Goal: Information Seeking & Learning: Check status

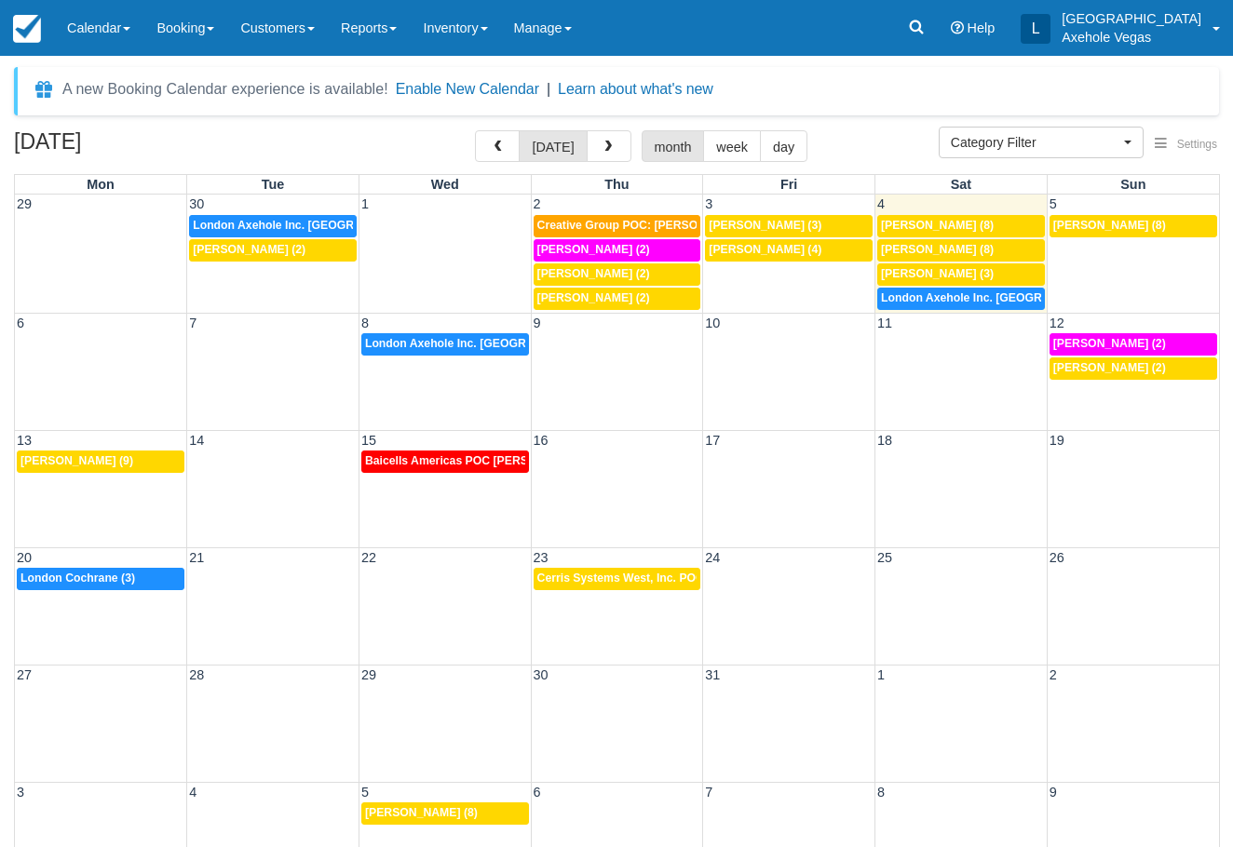
select select
click at [117, 35] on link "Calendar" at bounding box center [98, 28] width 89 height 56
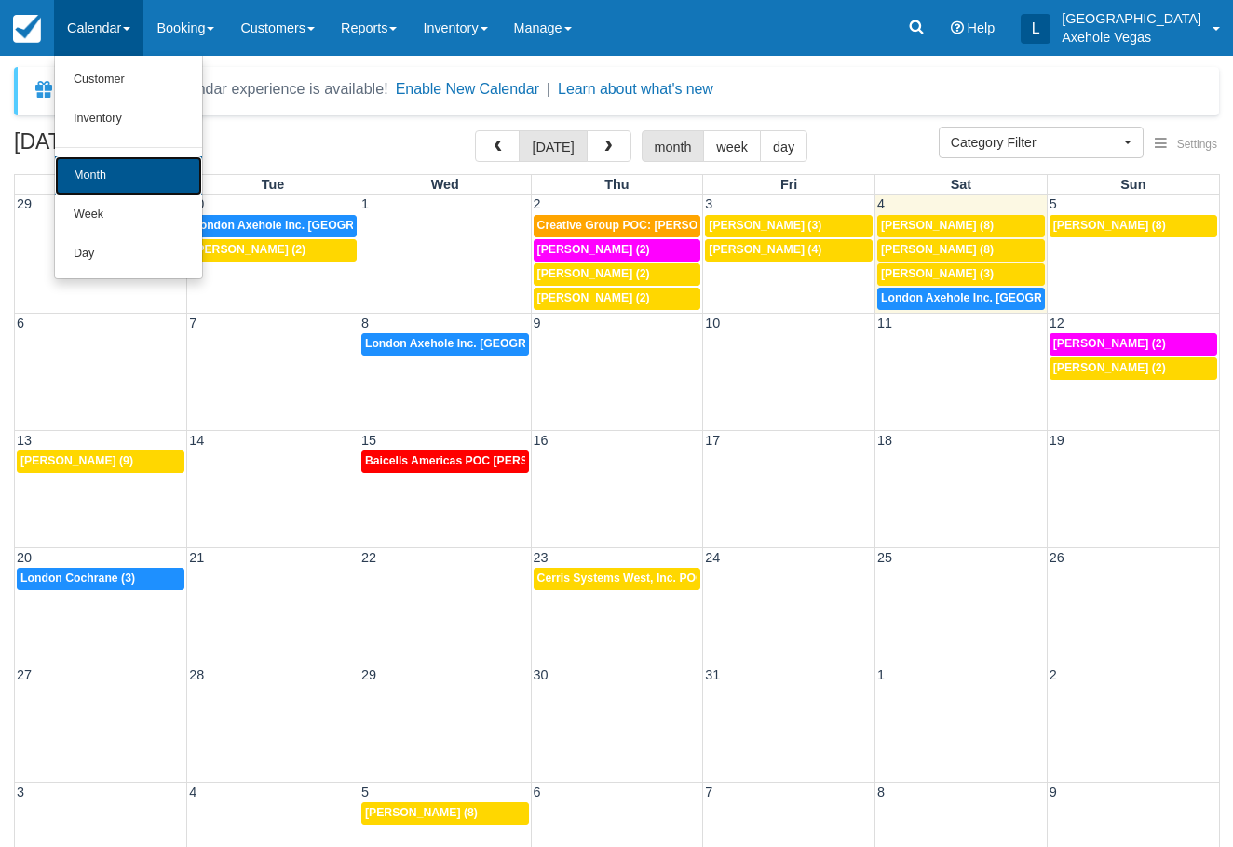
click at [120, 156] on link "Month" at bounding box center [128, 175] width 147 height 39
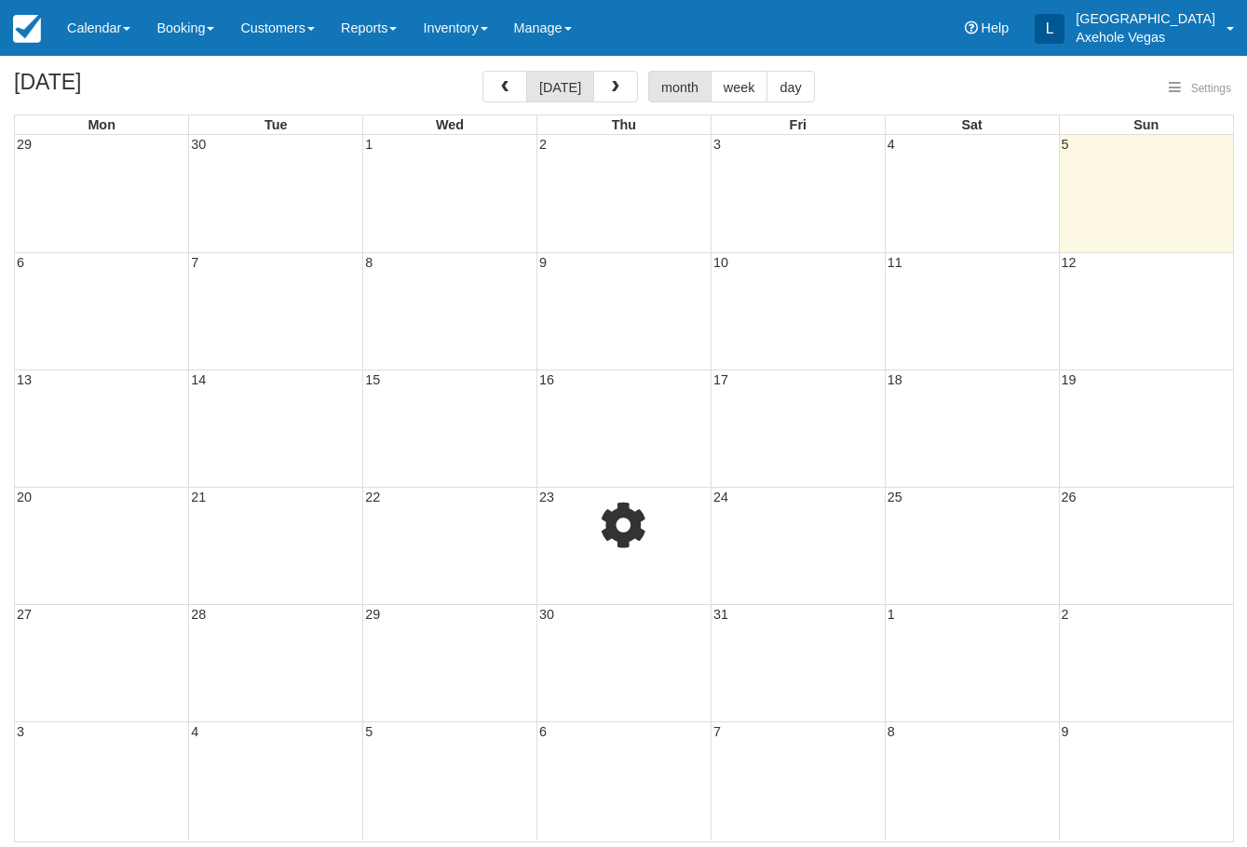
select select
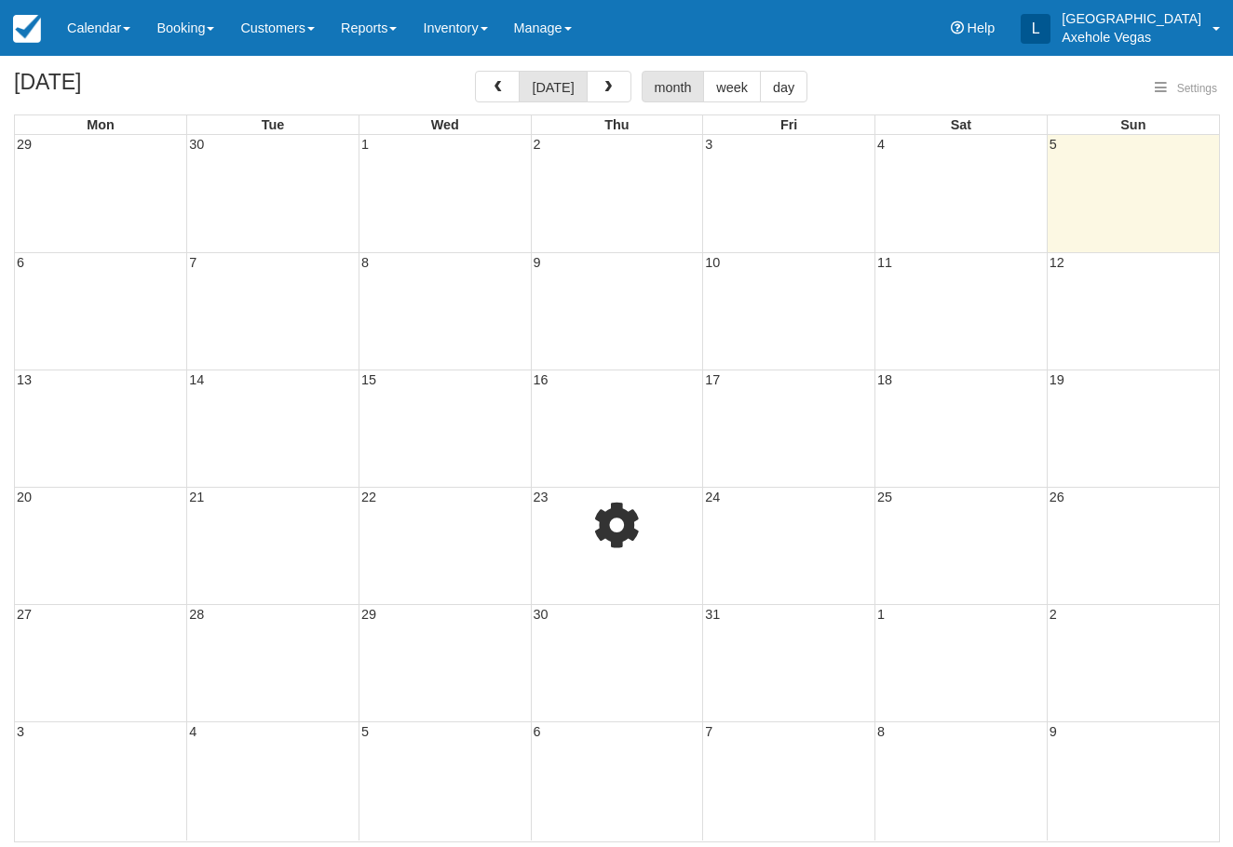
select select
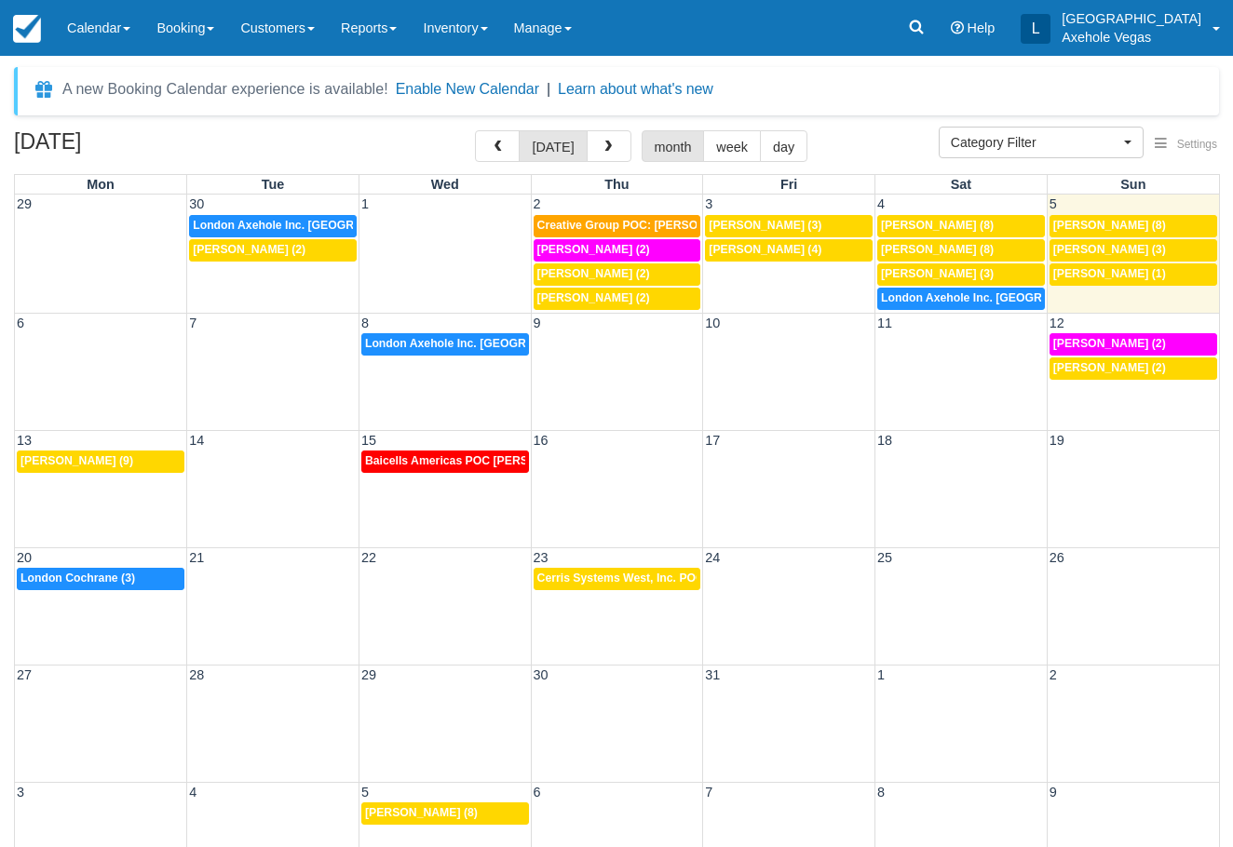
click at [1107, 297] on td "11p Nathan Foreman (1)" at bounding box center [1133, 287] width 172 height 48
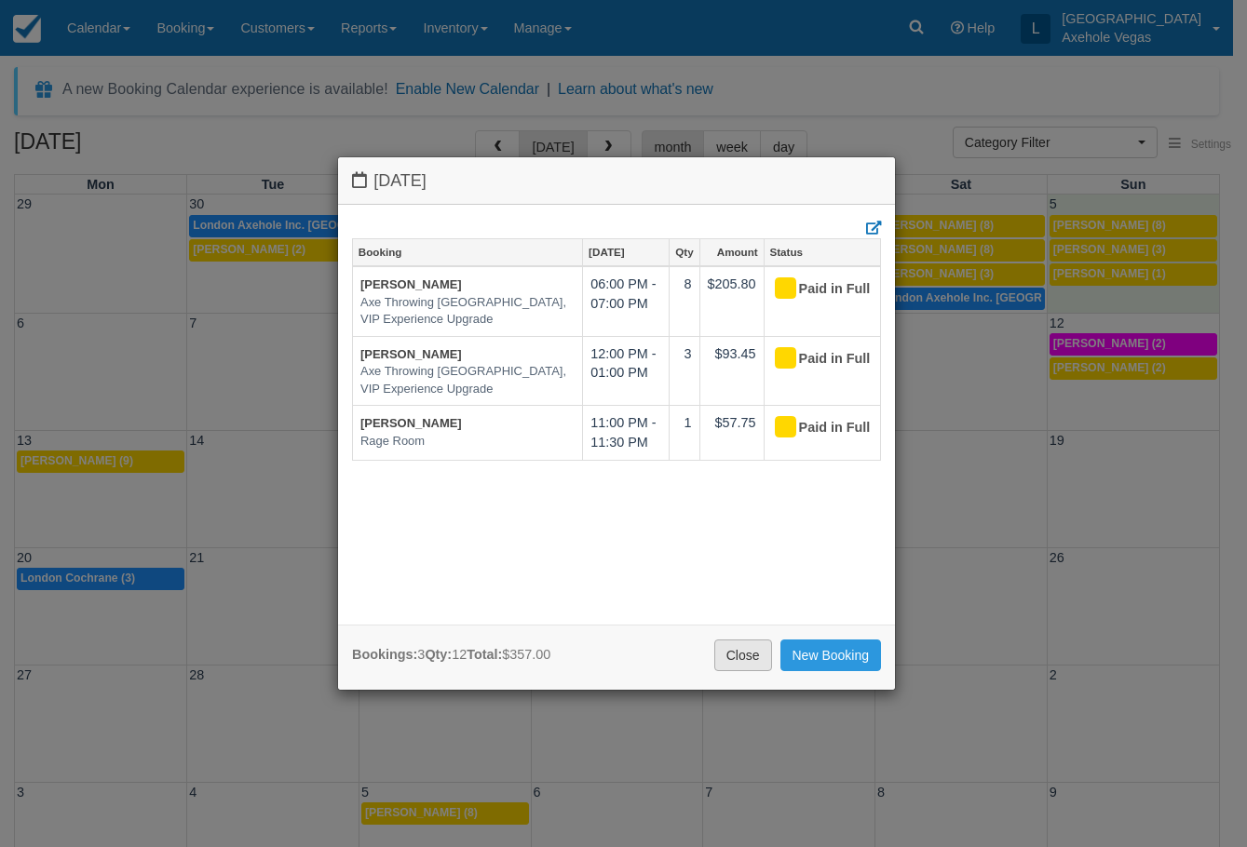
click at [736, 650] on link "Close" at bounding box center [743, 656] width 58 height 32
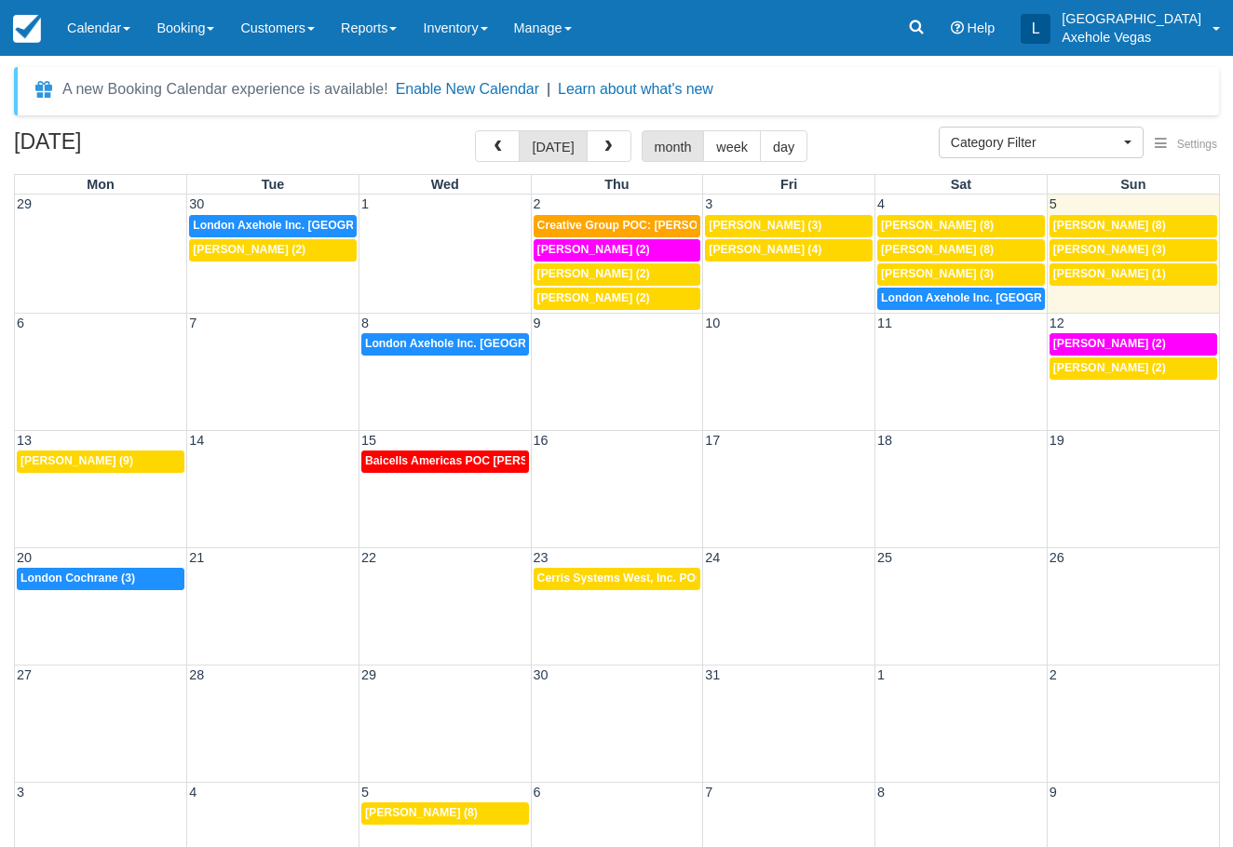
click at [471, 377] on td "3:30p London Axehole Inc. Axehole Vegas (2)" at bounding box center [444, 356] width 172 height 48
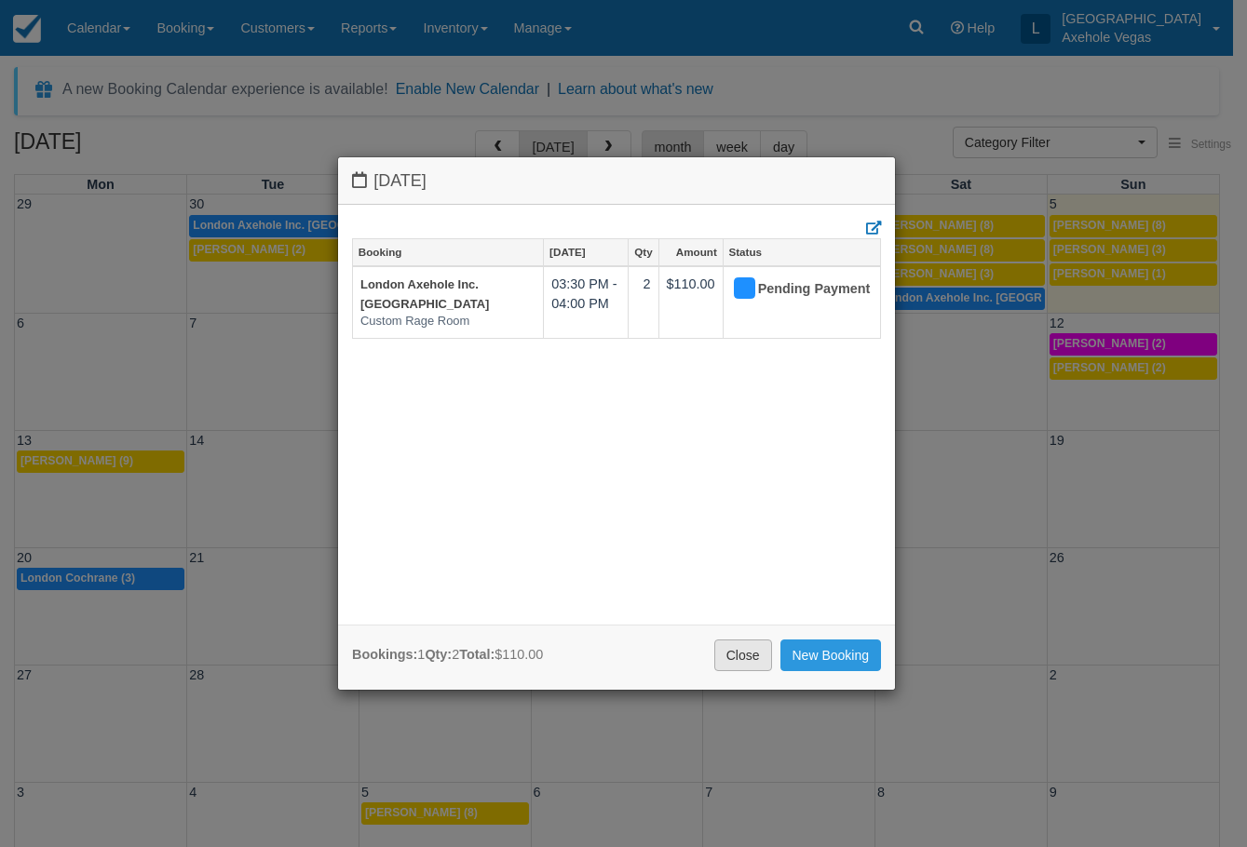
click at [742, 663] on link "Close" at bounding box center [743, 656] width 58 height 32
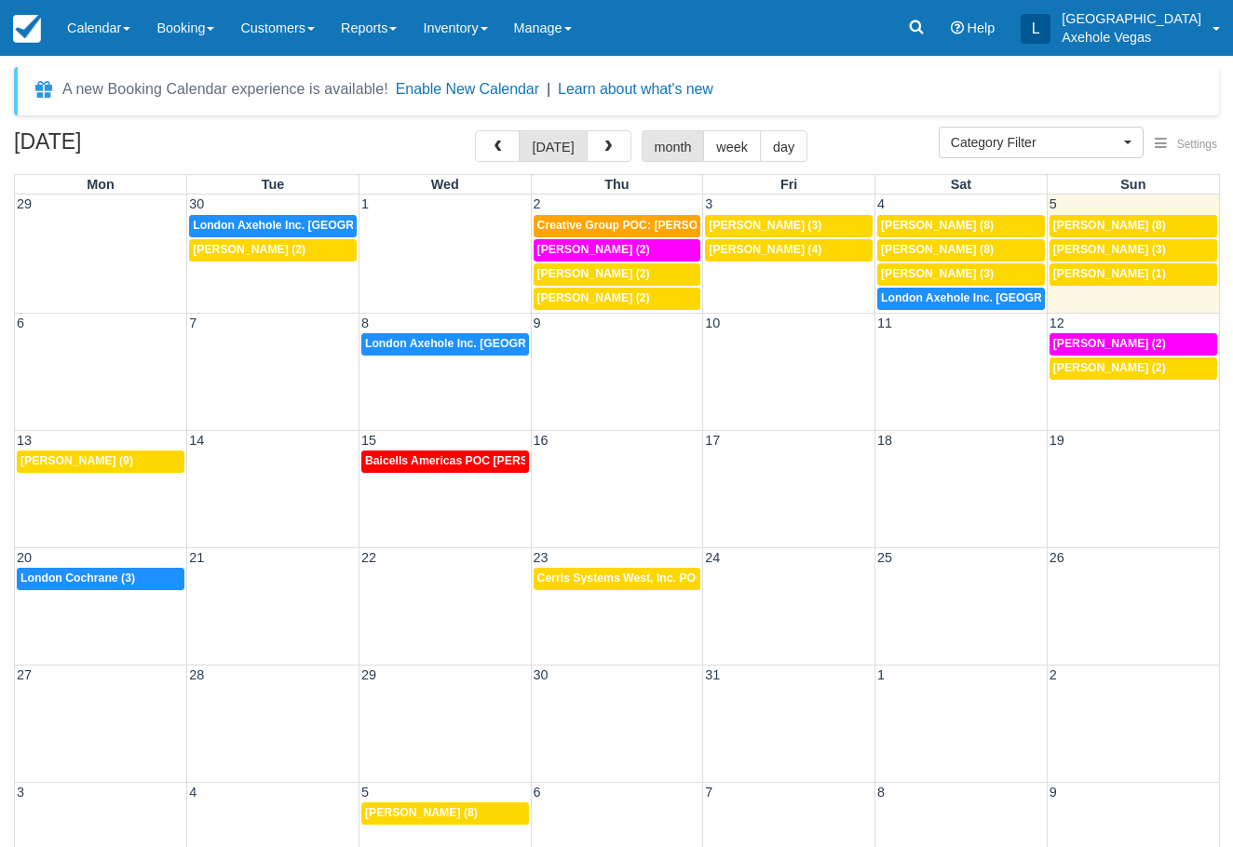
click at [1132, 398] on div "6 7 8 9 10 11 12 3:30p London Axehole Inc. Axehole Vegas (2) 12p Lauren Russell…" at bounding box center [617, 371] width 1204 height 117
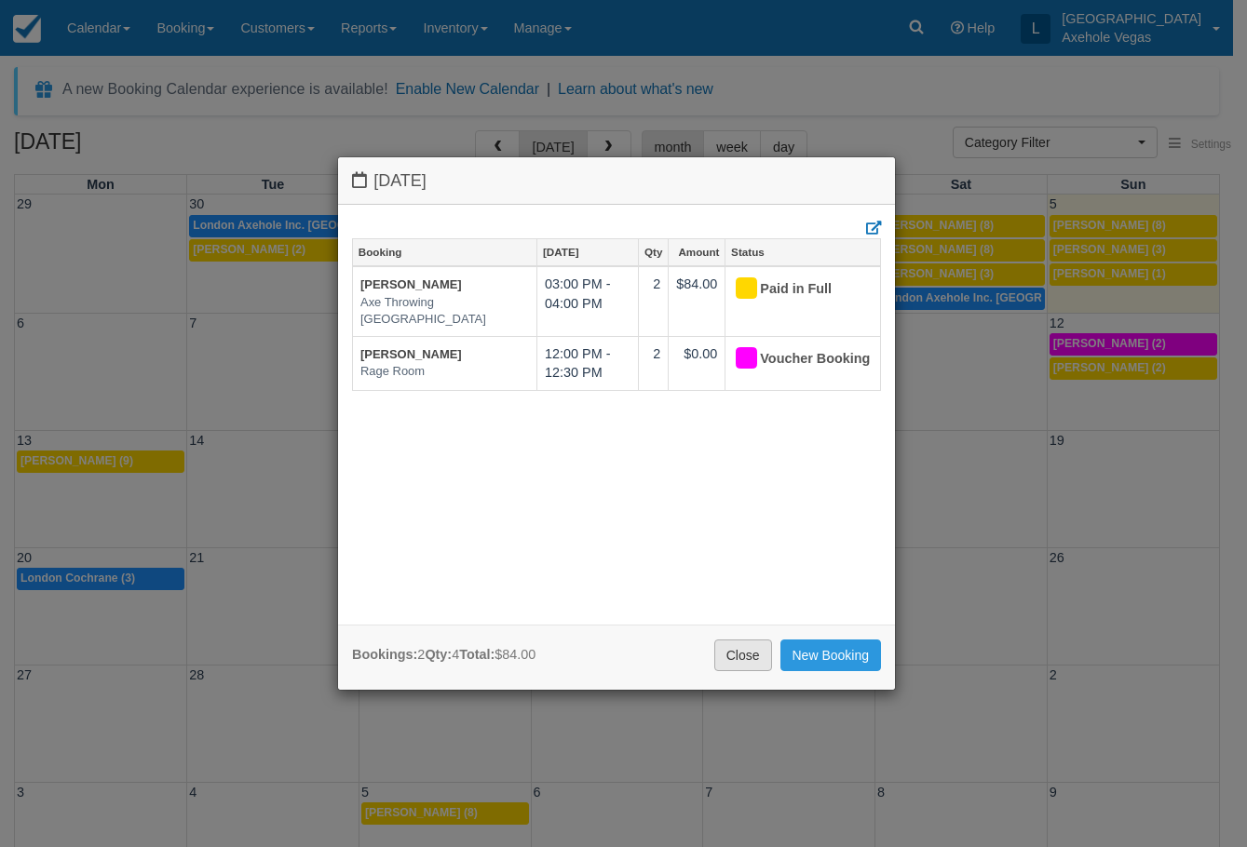
click at [735, 655] on link "Close" at bounding box center [743, 656] width 58 height 32
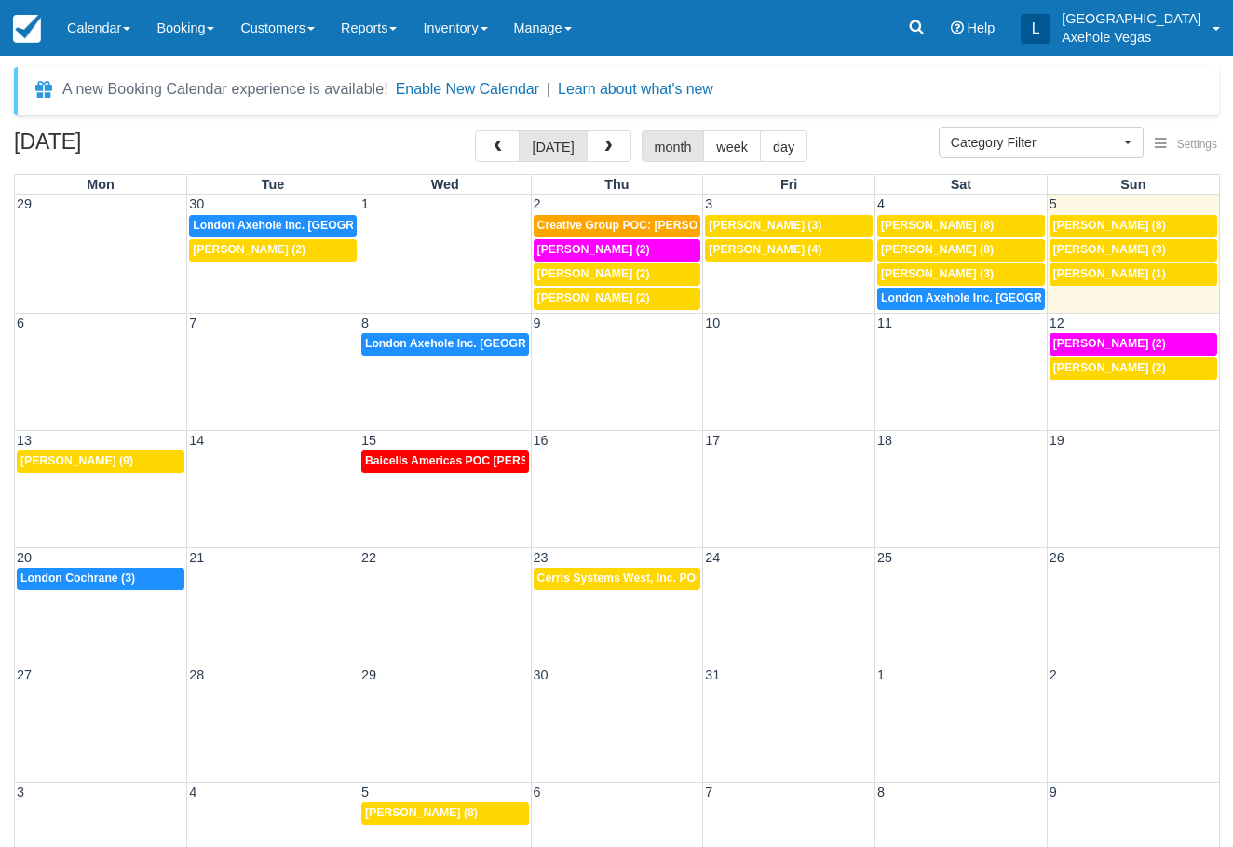
click at [128, 490] on div "13 14 15 16 17 18 19 5p Portia Corsetti (9) Baicells Americas POC Paola Zuniga …" at bounding box center [617, 488] width 1204 height 117
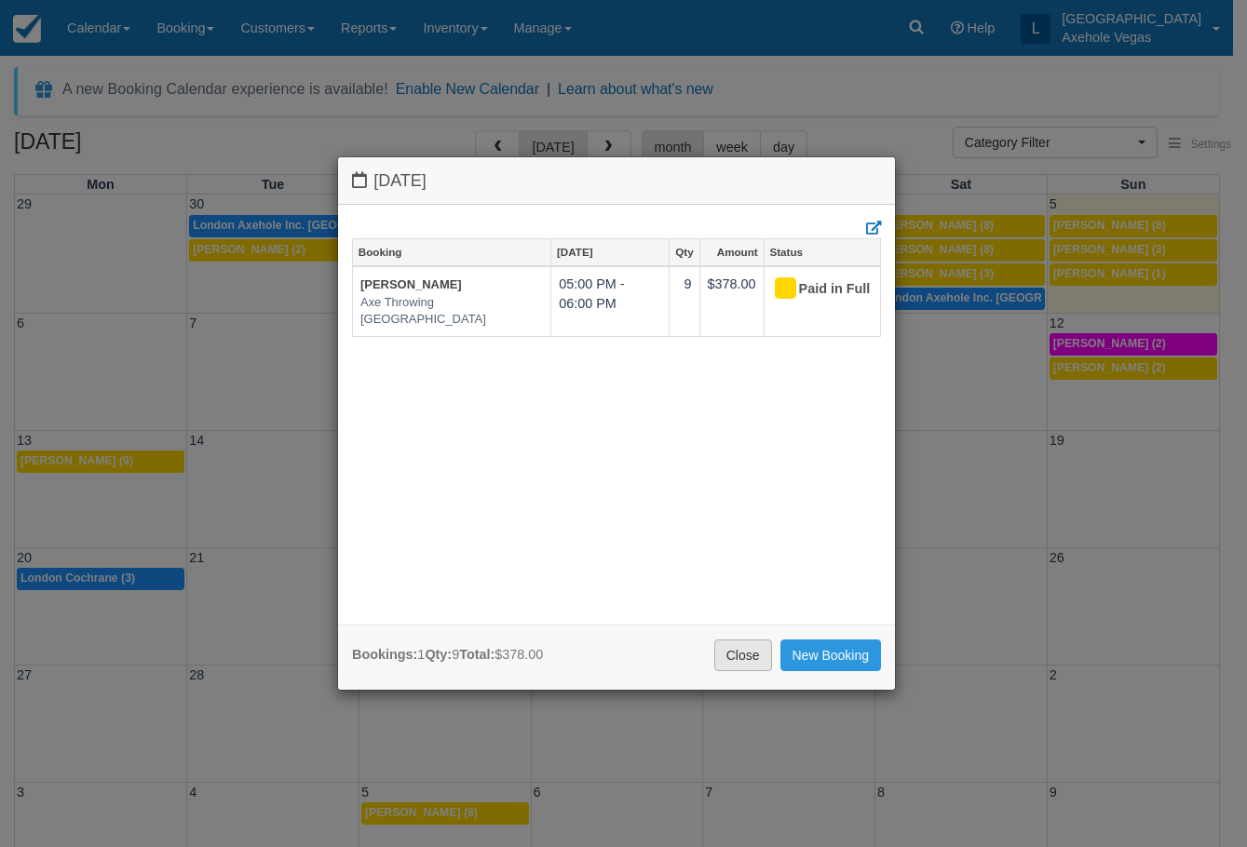
click at [734, 650] on link "Close" at bounding box center [743, 656] width 58 height 32
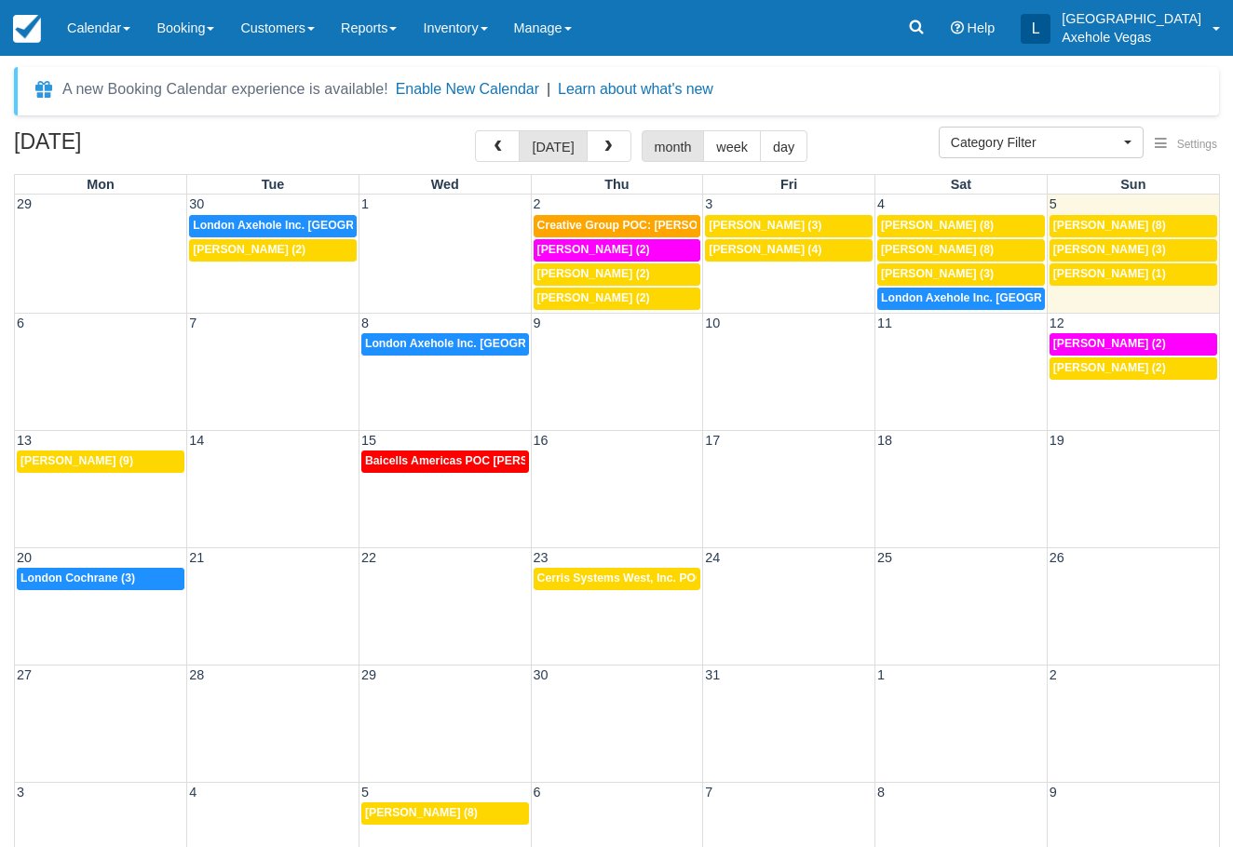
click at [396, 493] on div "13 14 15 16 17 18 19 5p Portia Corsetti (9) Baicells Americas POC Paola Zuniga …" at bounding box center [617, 488] width 1204 height 117
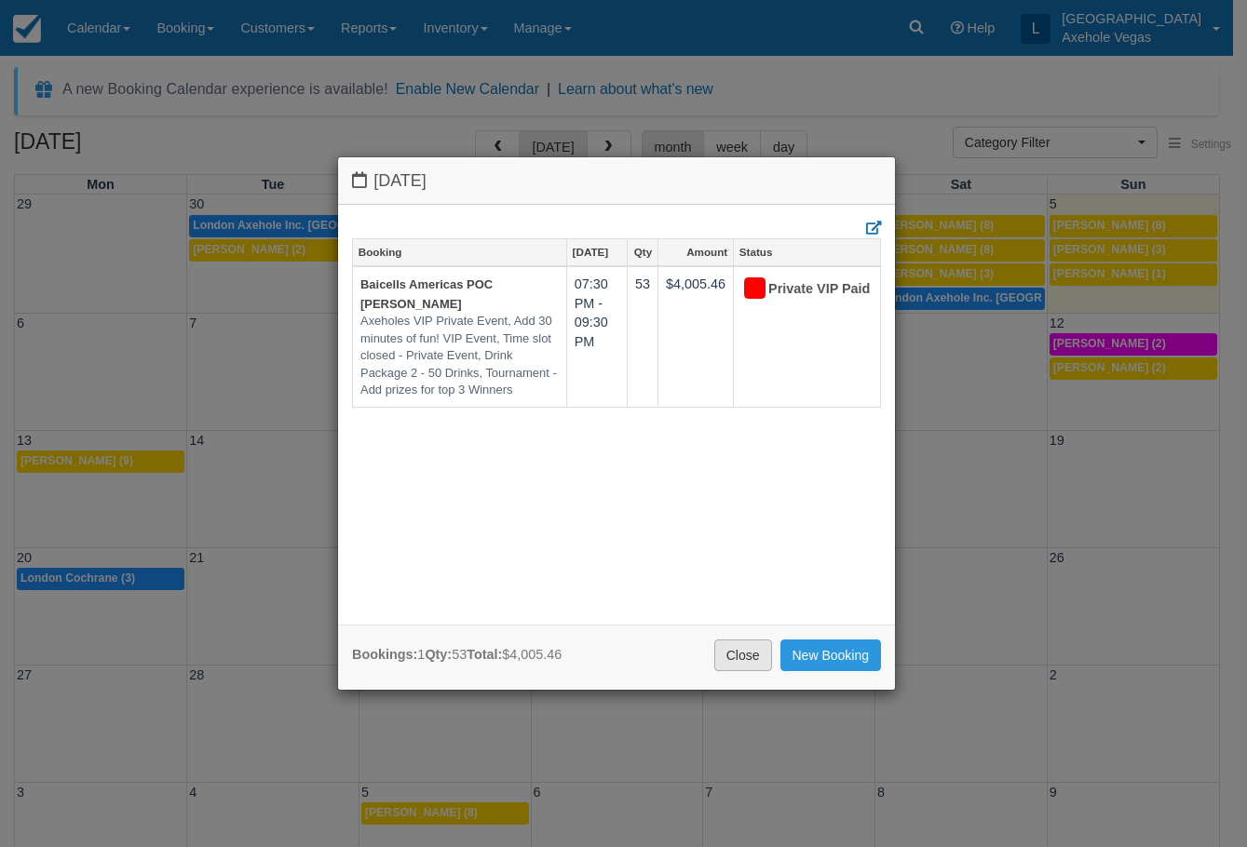
click at [750, 661] on link "Close" at bounding box center [743, 656] width 58 height 32
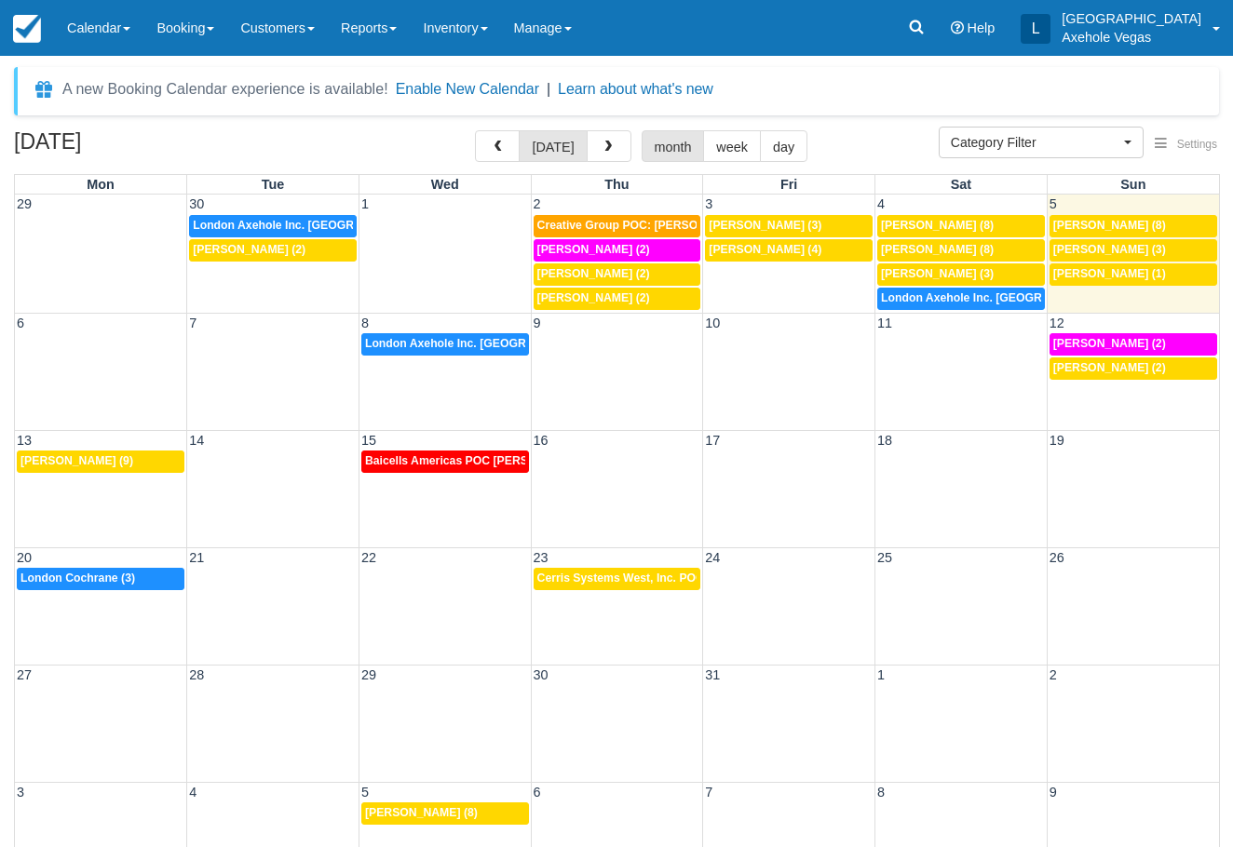
click at [130, 623] on div "20 21 22 23 24 25 26 10:30a London Cochrane (3) 2:30p Cerris Systems West, Inc.…" at bounding box center [617, 605] width 1204 height 117
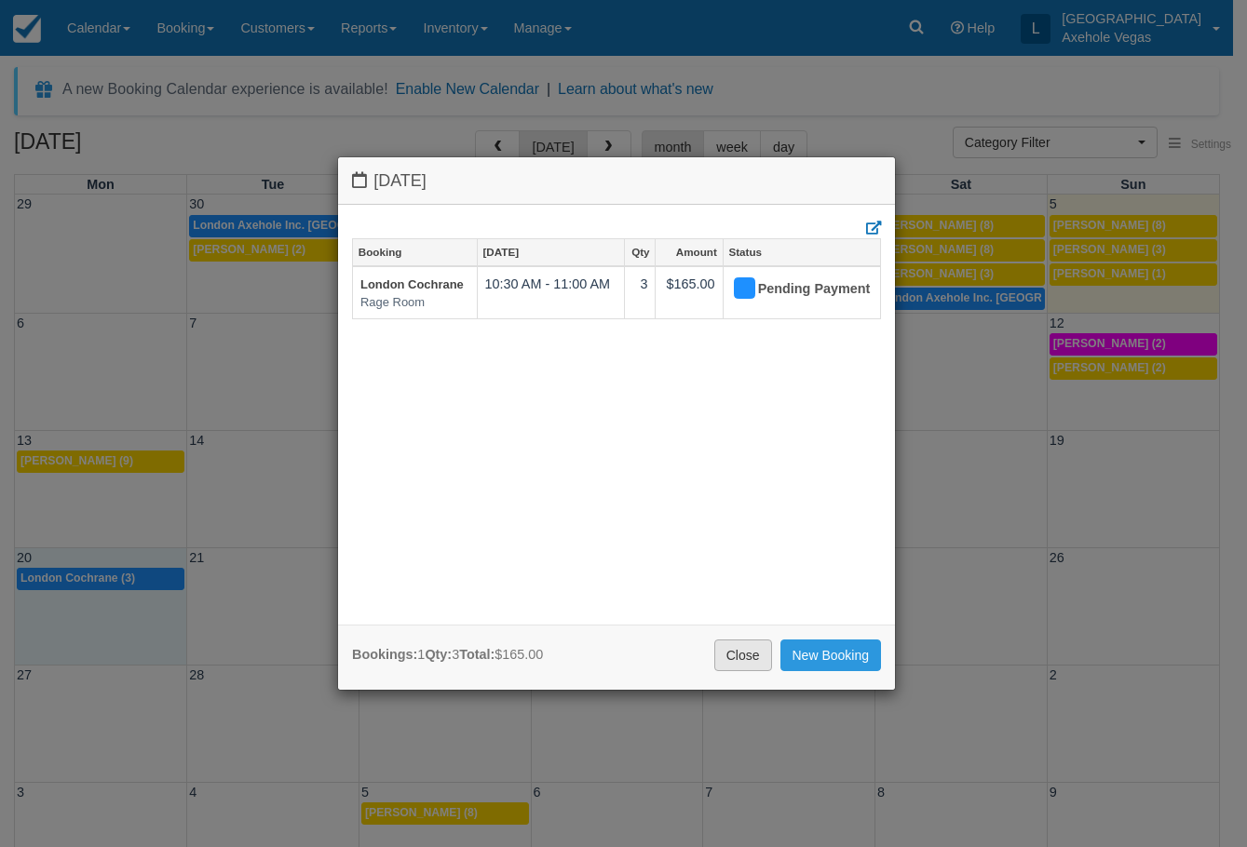
click at [759, 641] on link "Close" at bounding box center [743, 656] width 58 height 32
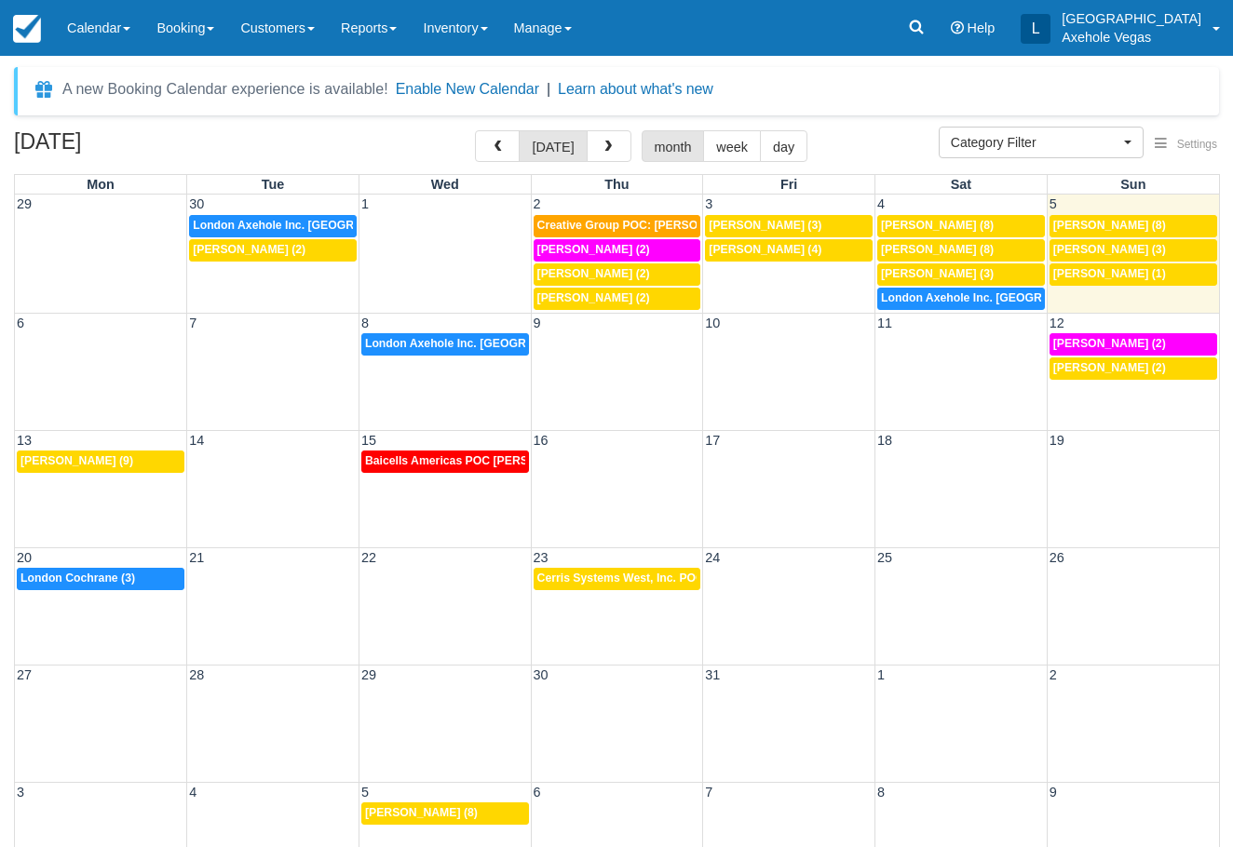
click at [563, 620] on div "20 21 22 23 24 25 26 10:30a London Cochrane (3) 2:30p Cerris Systems West, Inc.…" at bounding box center [617, 605] width 1204 height 117
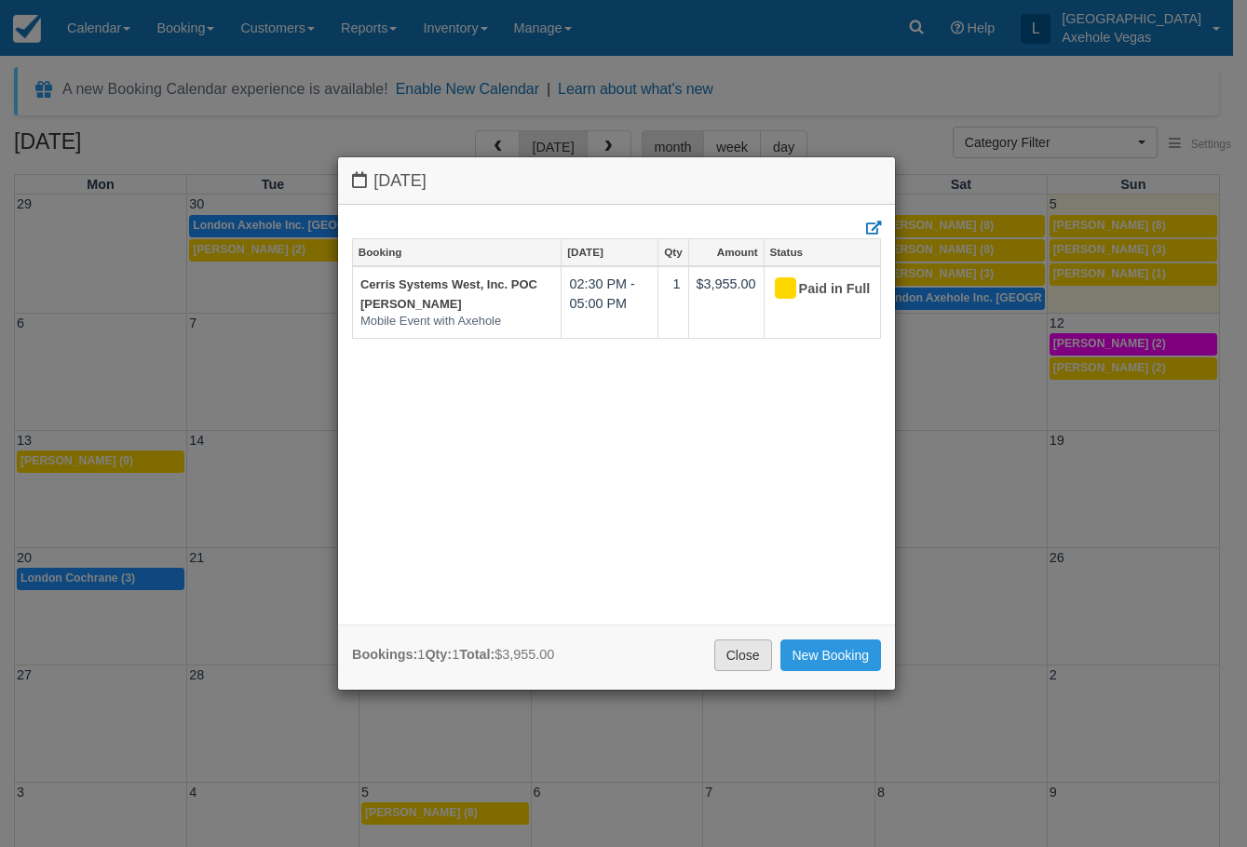
click at [730, 644] on link "Close" at bounding box center [743, 656] width 58 height 32
